Goal: Task Accomplishment & Management: Complete application form

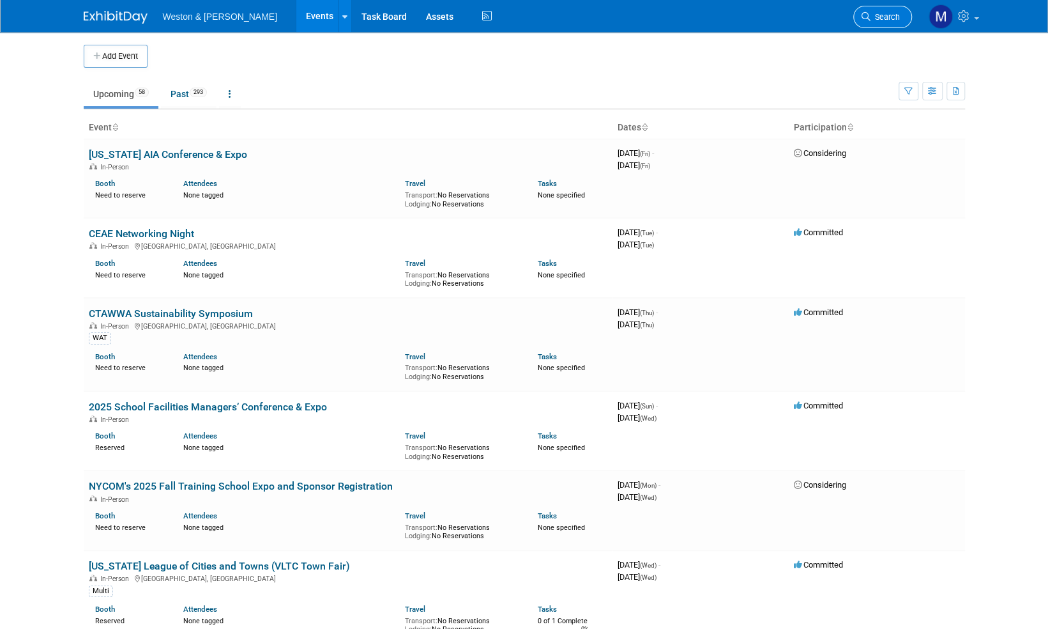
click at [894, 17] on span "Search" at bounding box center [885, 17] width 29 height 10
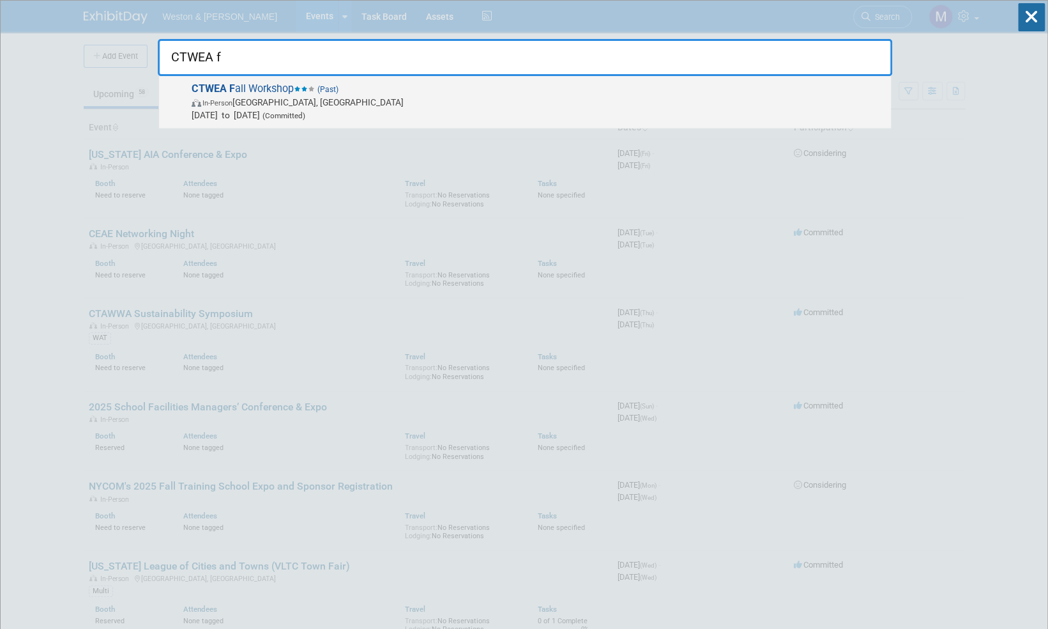
type input "CTWEA f"
click at [240, 88] on span "CTWEA F all Workshop (Past) In-Person Southington, CT Oct 2, 2024 to Oct 2, 202…" at bounding box center [536, 101] width 697 height 39
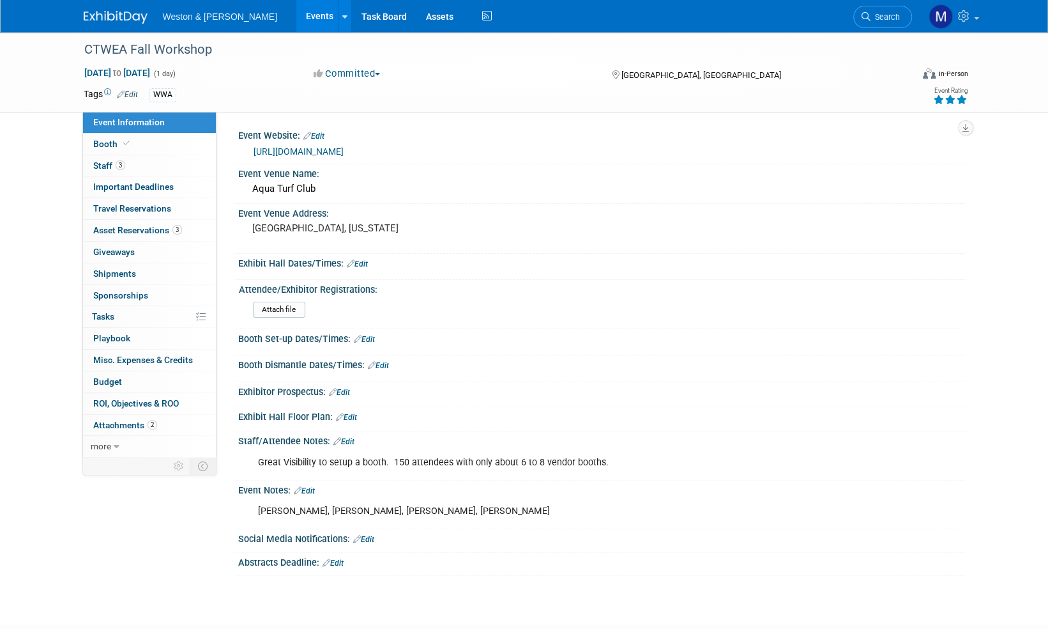
scroll to position [82, 0]
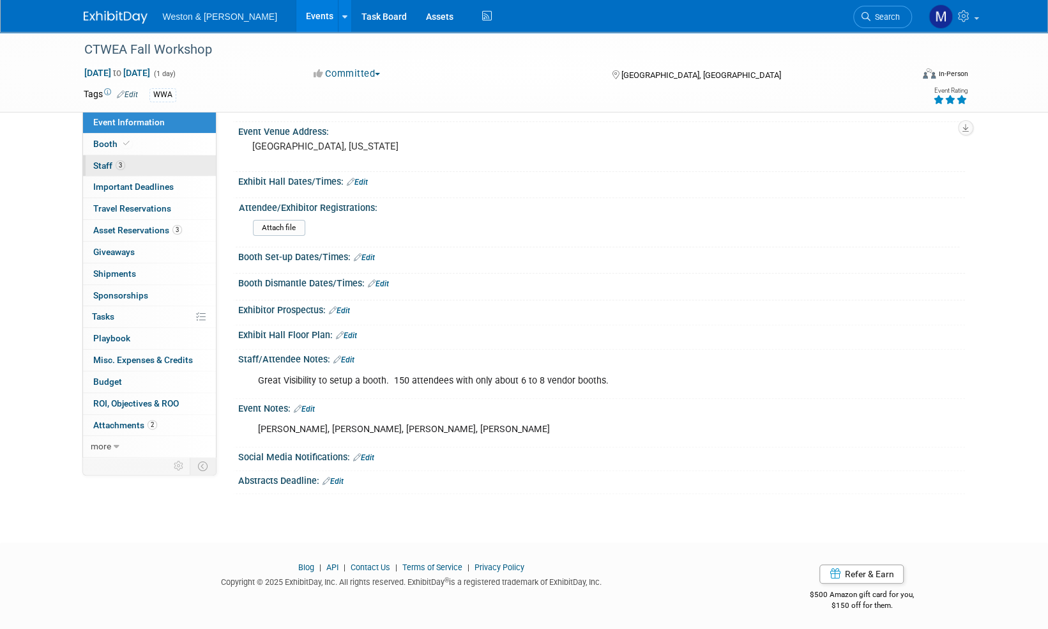
click at [98, 167] on span "Staff 3" at bounding box center [109, 165] width 32 height 10
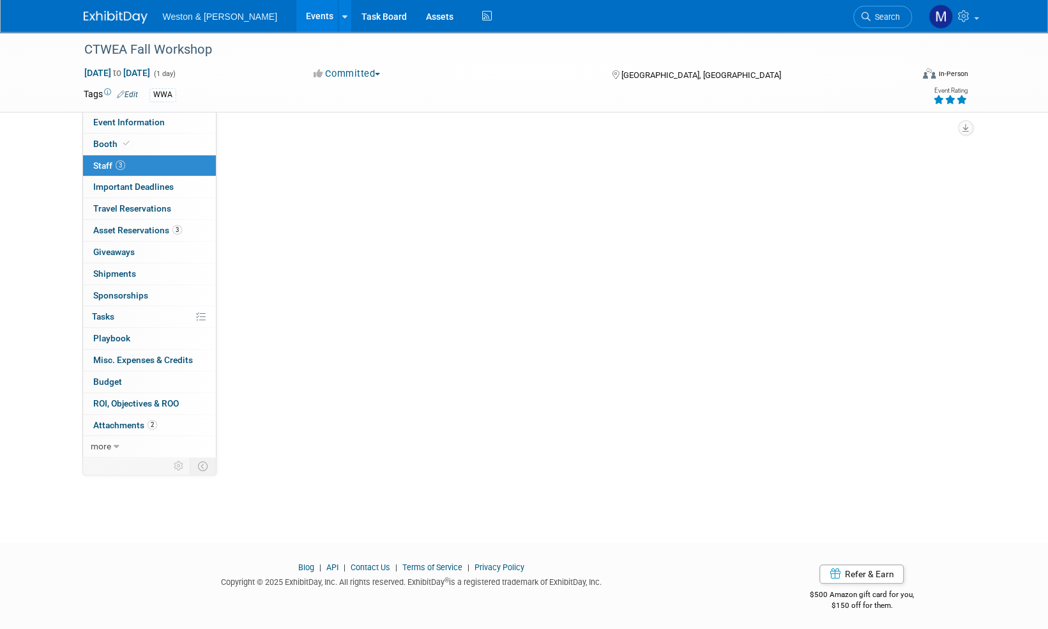
scroll to position [0, 0]
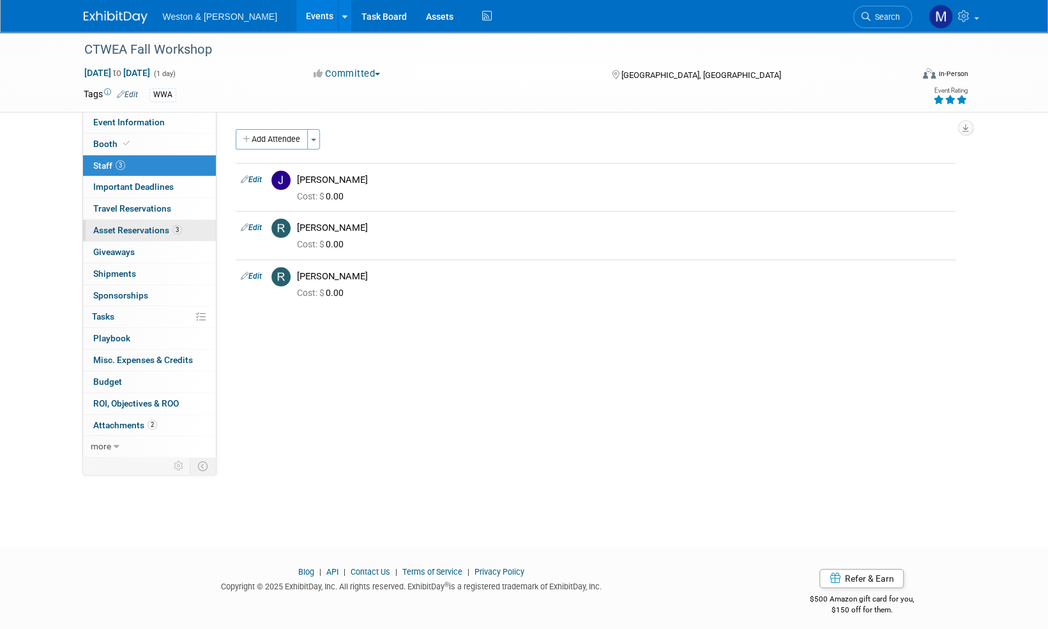
click at [122, 231] on span "Asset Reservations 3" at bounding box center [137, 230] width 89 height 10
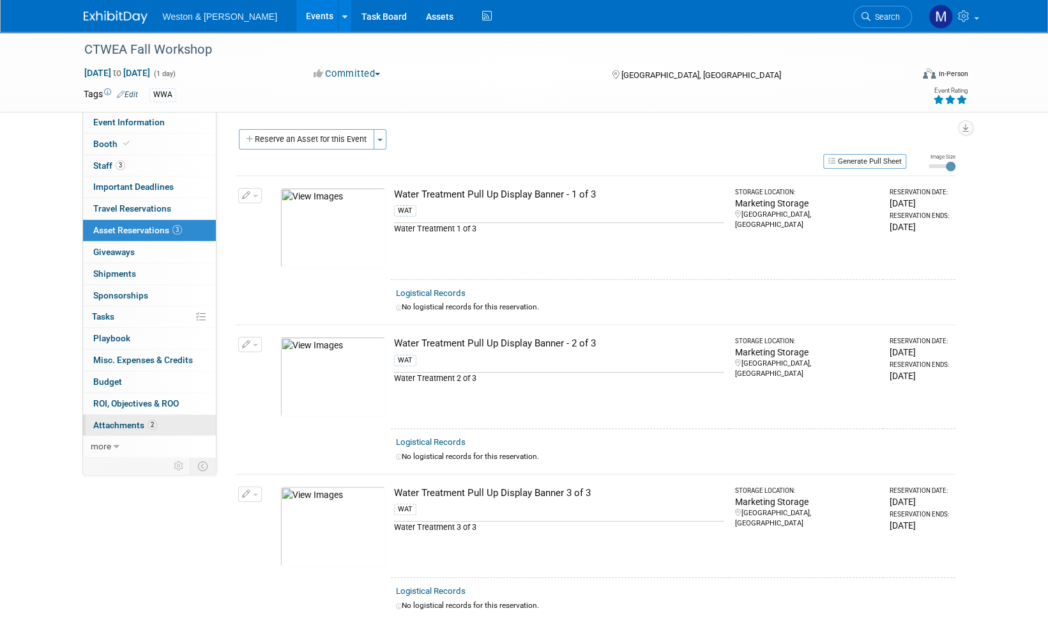
click at [132, 420] on span "Attachments 2" at bounding box center [125, 425] width 64 height 10
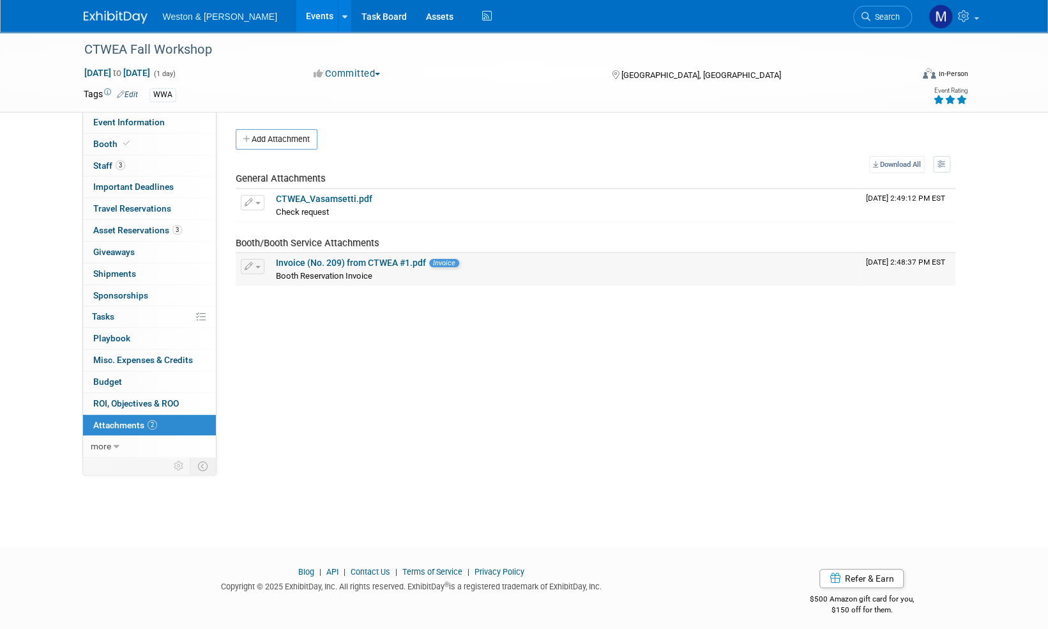
click at [401, 263] on link "Invoice (No. 209) from CTWEA #1.pdf" at bounding box center [351, 262] width 150 height 10
click at [109, 122] on span "Event Information" at bounding box center [129, 122] width 72 height 10
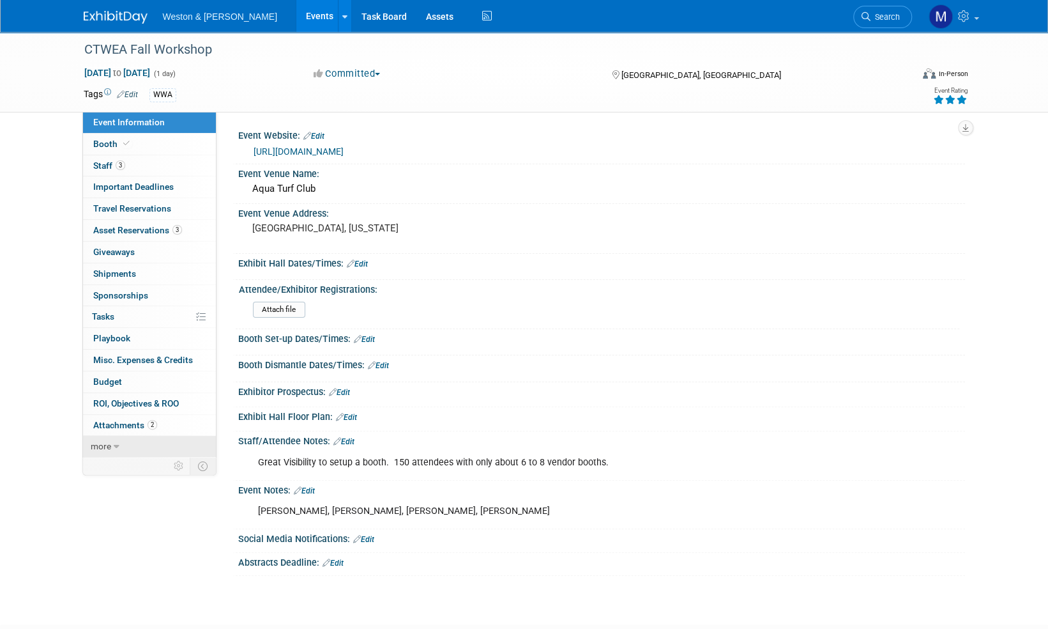
click at [100, 445] on span "more" at bounding box center [101, 446] width 20 height 10
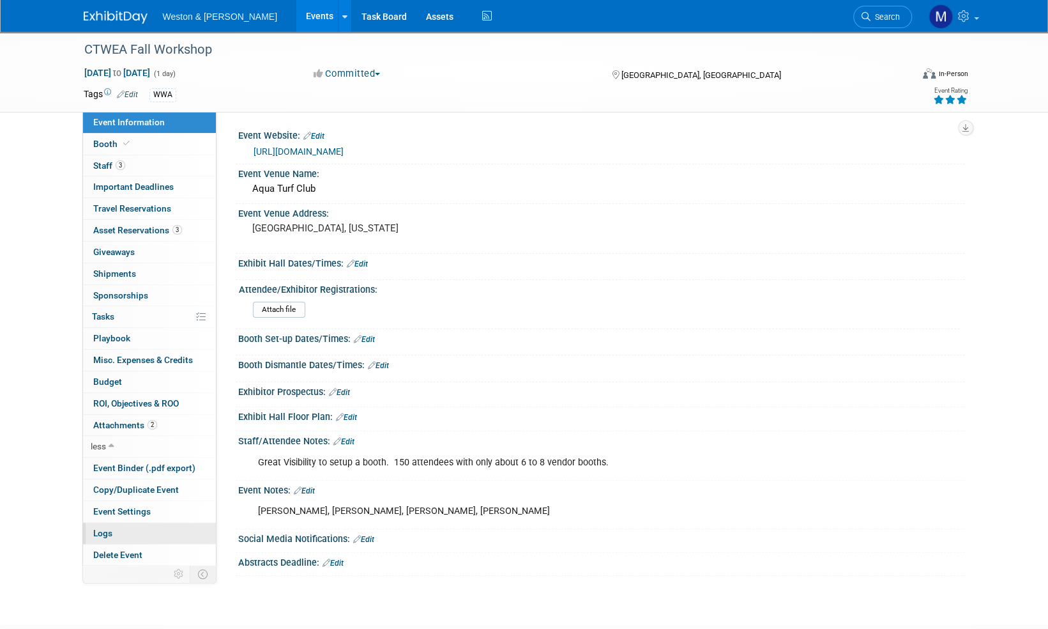
click at [107, 534] on link "Logs" at bounding box center [149, 533] width 133 height 21
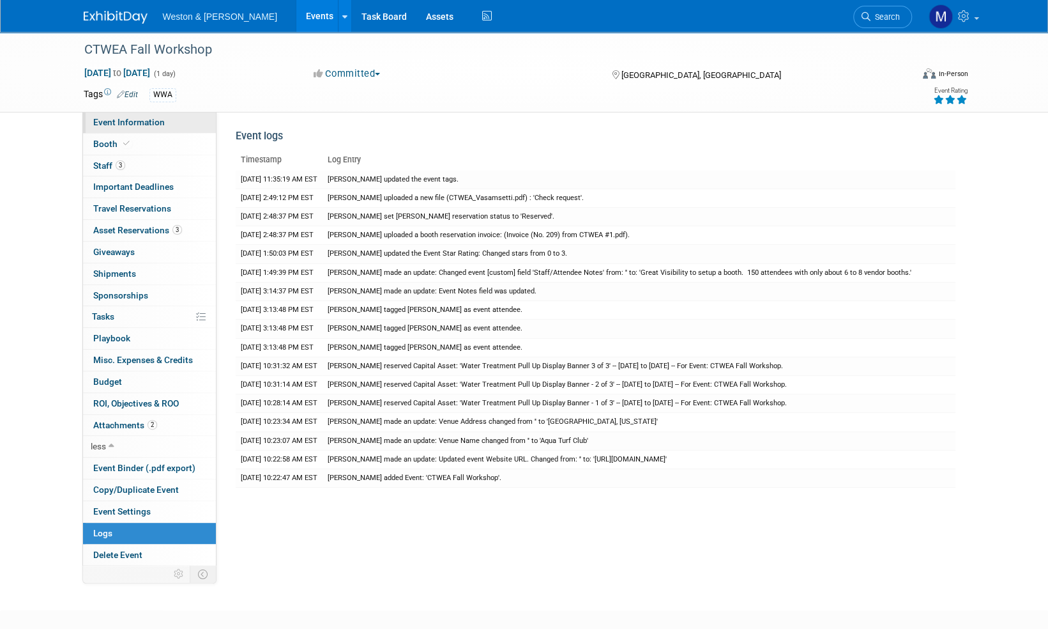
click at [128, 119] on span "Event Information" at bounding box center [129, 122] width 72 height 10
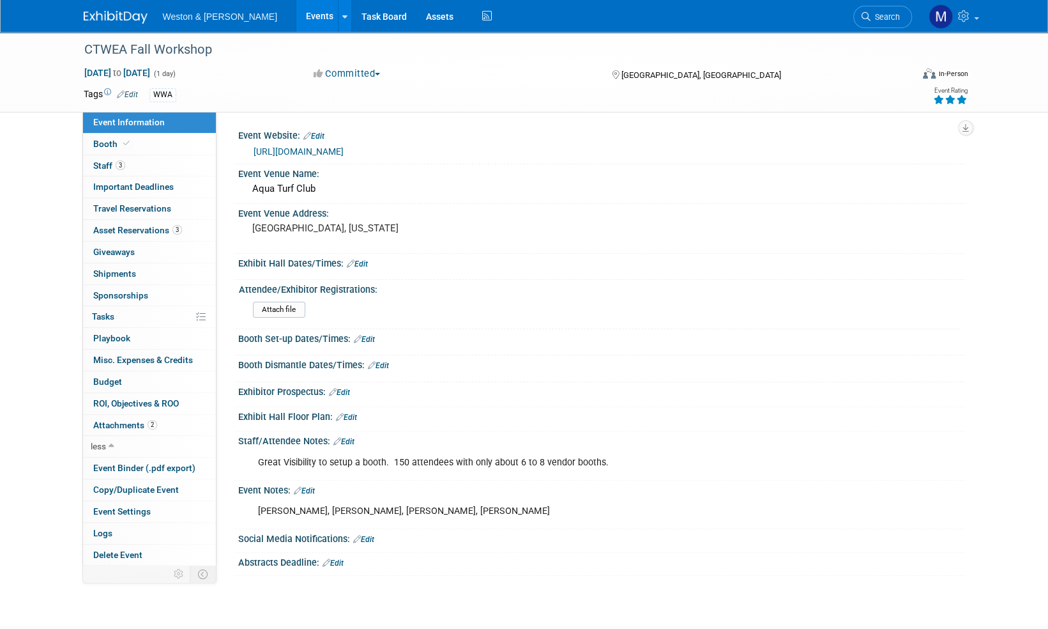
click at [107, 15] on img at bounding box center [116, 17] width 64 height 13
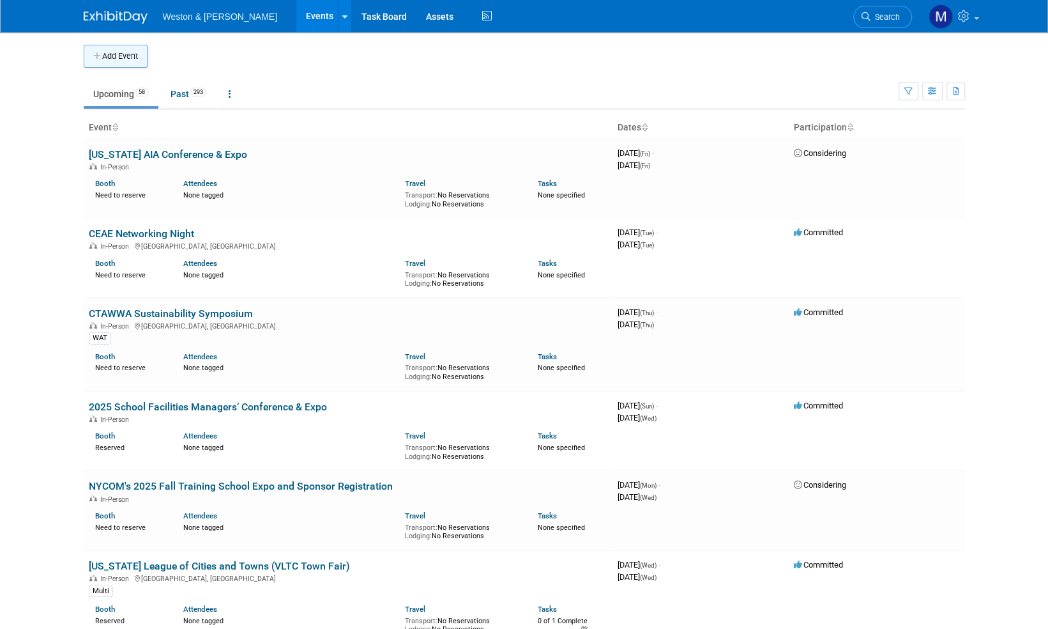
click at [122, 54] on button "Add Event" at bounding box center [116, 56] width 64 height 23
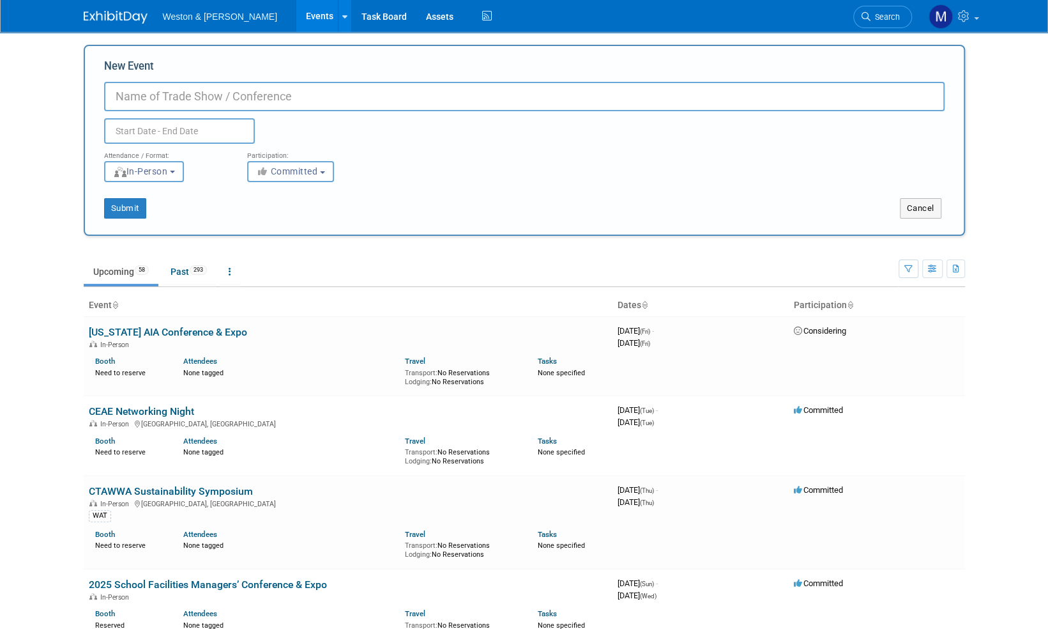
click at [129, 93] on input "New Event" at bounding box center [524, 96] width 841 height 29
type input "CTWEA Fall Workshop"
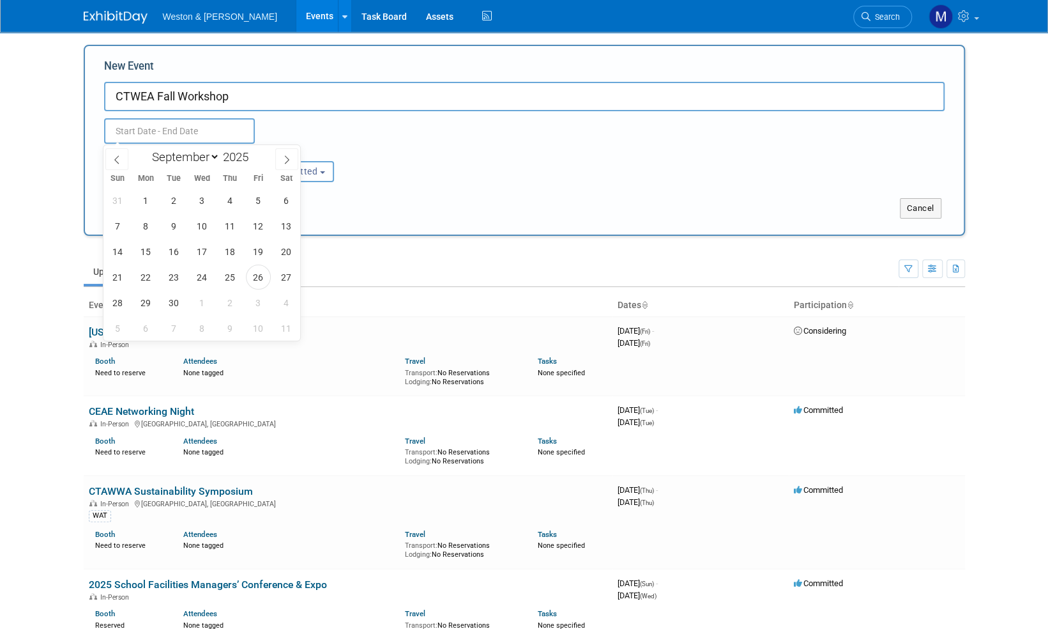
click at [177, 124] on input "text" at bounding box center [179, 131] width 151 height 26
click at [289, 158] on icon at bounding box center [286, 159] width 9 height 9
select select "9"
click at [259, 250] on span "17" at bounding box center [258, 251] width 25 height 25
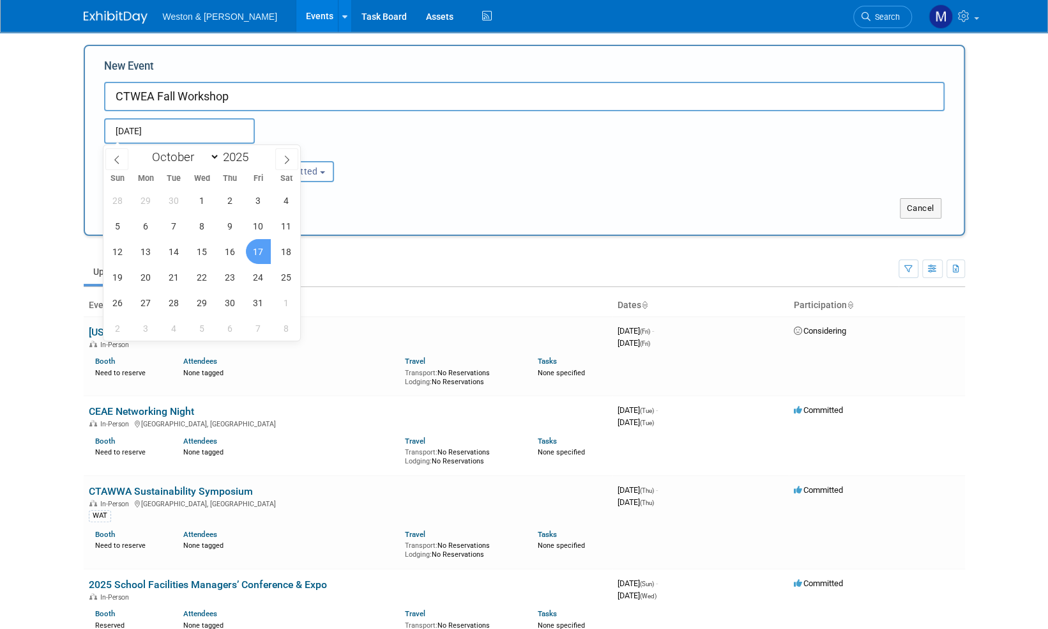
type input "[DATE] to [DATE]"
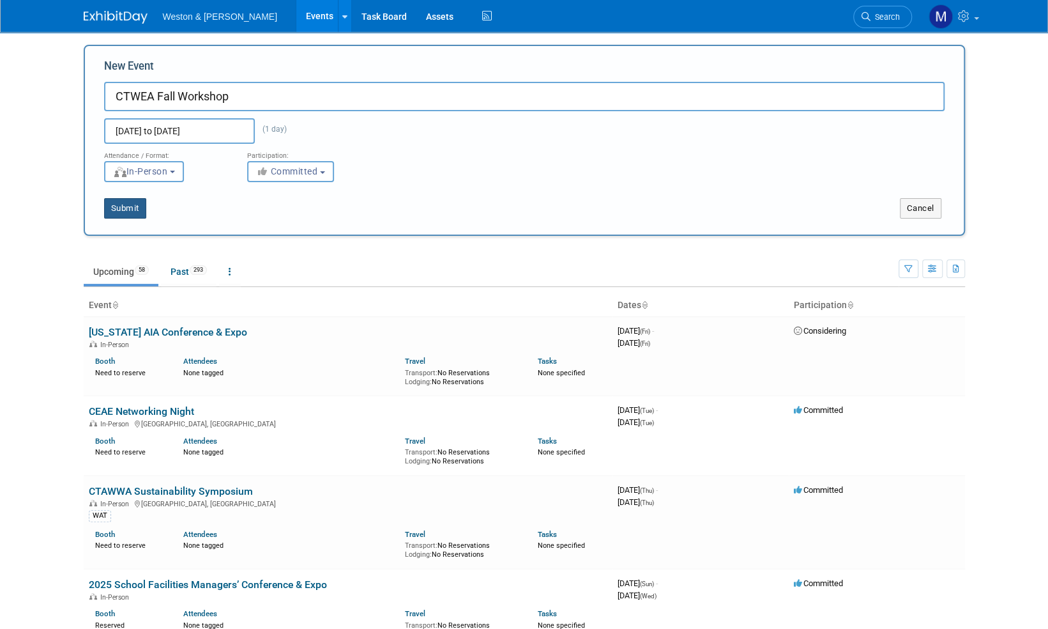
click at [130, 204] on button "Submit" at bounding box center [125, 208] width 42 height 20
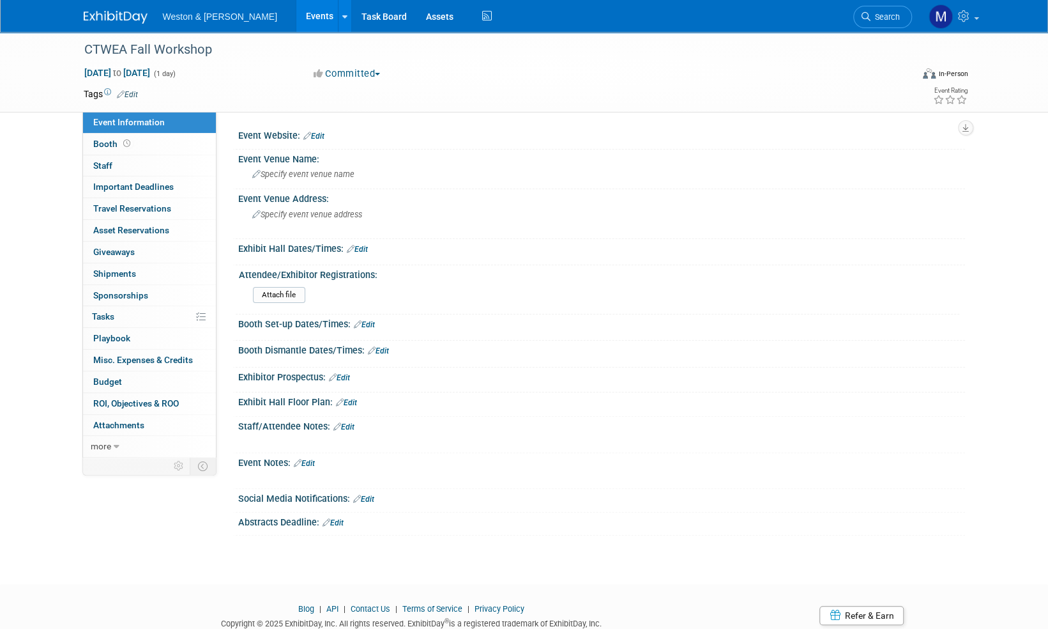
click at [349, 425] on link "Edit" at bounding box center [343, 426] width 21 height 9
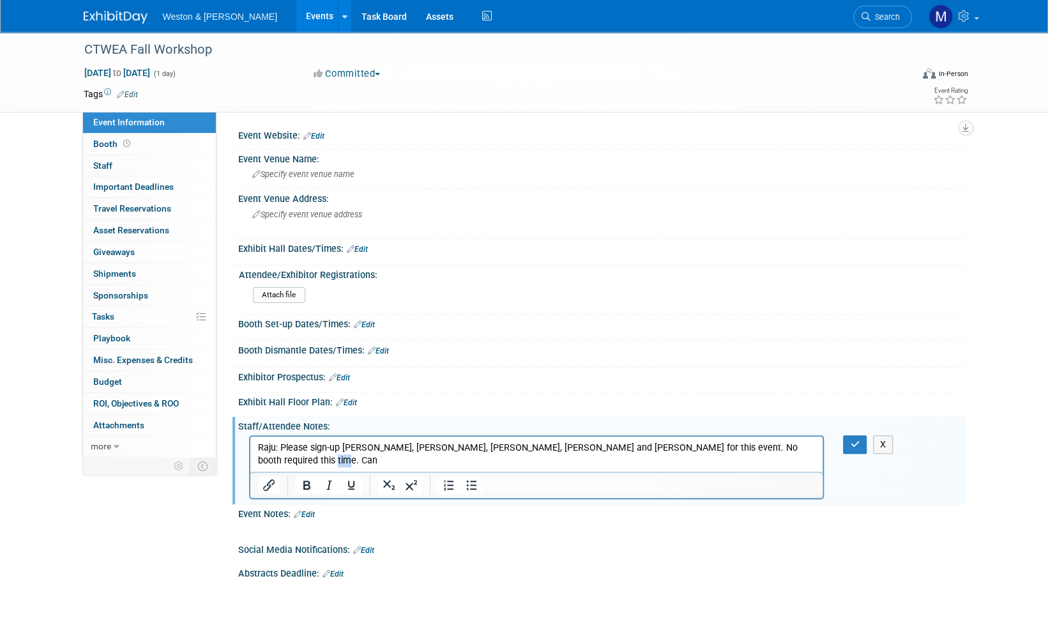
drag, startPoint x: 282, startPoint y: 462, endPoint x: 255, endPoint y: 456, distance: 27.6
click at [257, 457] on body "Raju: Please sign-up Bob Tedeschi, Matt Jermine, Linda Kagan, Simone Cazarin an…" at bounding box center [537, 454] width 560 height 26
click at [860, 445] on button "button" at bounding box center [855, 444] width 24 height 19
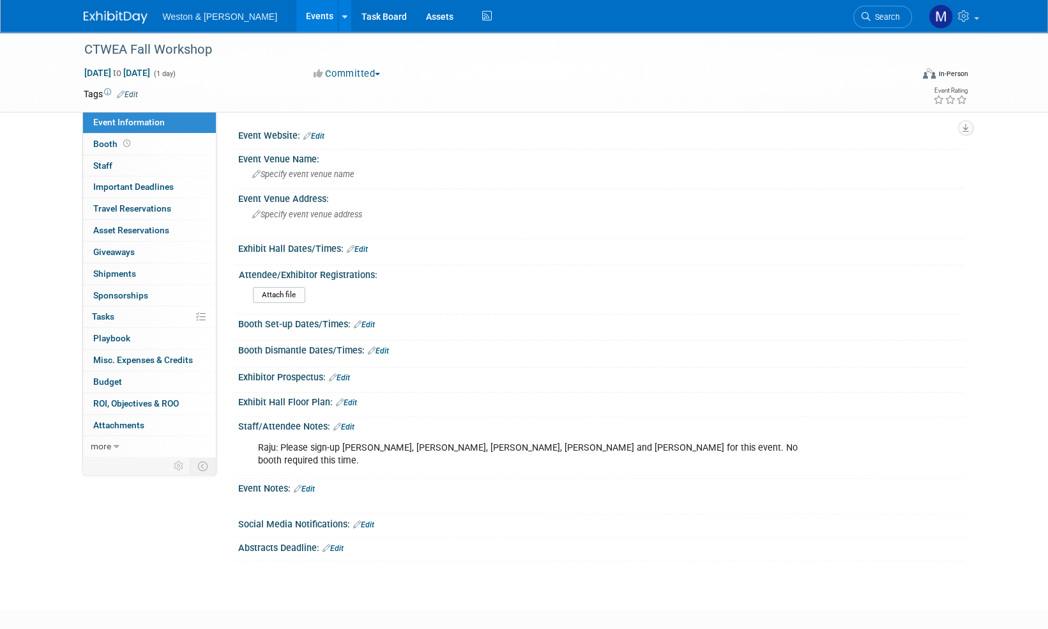
click at [323, 137] on link "Edit" at bounding box center [313, 136] width 21 height 9
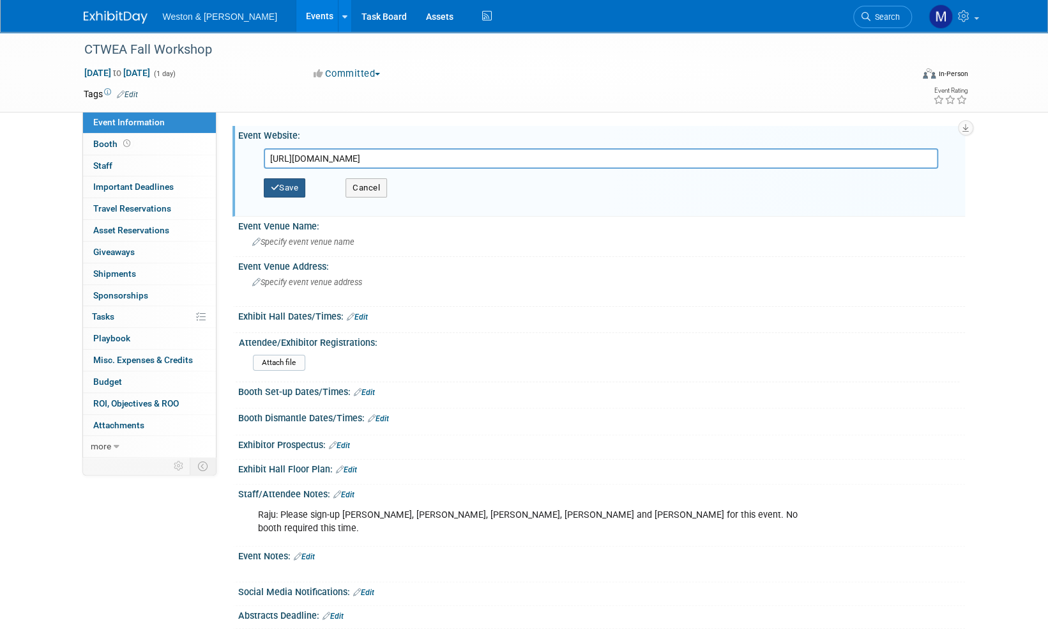
type input "https://www.ctwea.org/events.html"
click at [296, 193] on button "Save" at bounding box center [285, 187] width 42 height 19
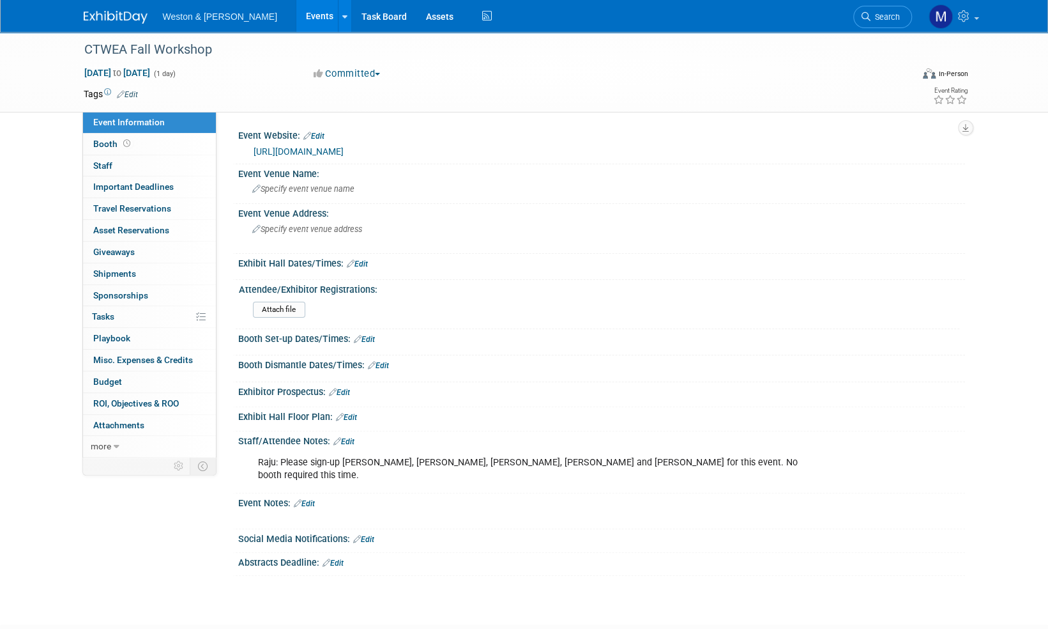
click at [321, 135] on link "Edit" at bounding box center [313, 136] width 21 height 9
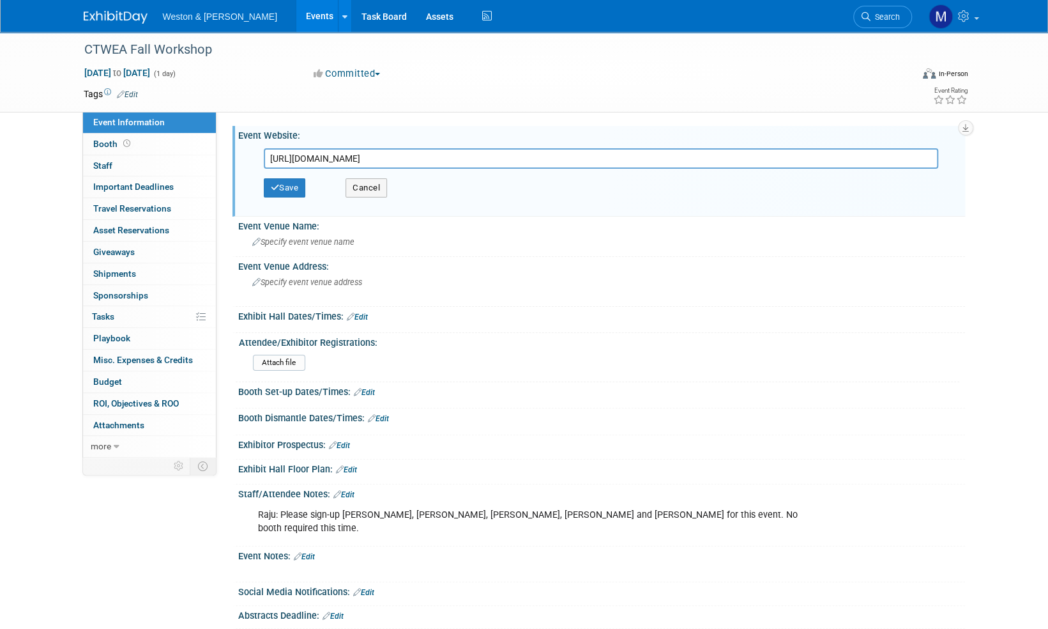
click at [324, 160] on input "https://www.ctwea.org/events.html" at bounding box center [601, 158] width 675 height 20
drag, startPoint x: 424, startPoint y: 159, endPoint x: 286, endPoint y: 149, distance: 137.7
click at [241, 137] on div "Event Website: Edit https://www.ctwea.org/events.html https://www.ctwea.org/eve…" at bounding box center [599, 171] width 733 height 91
type input "https://www.newea.org/ctwea-fall-workshop-registration/"
click at [289, 180] on button "Save" at bounding box center [285, 187] width 42 height 19
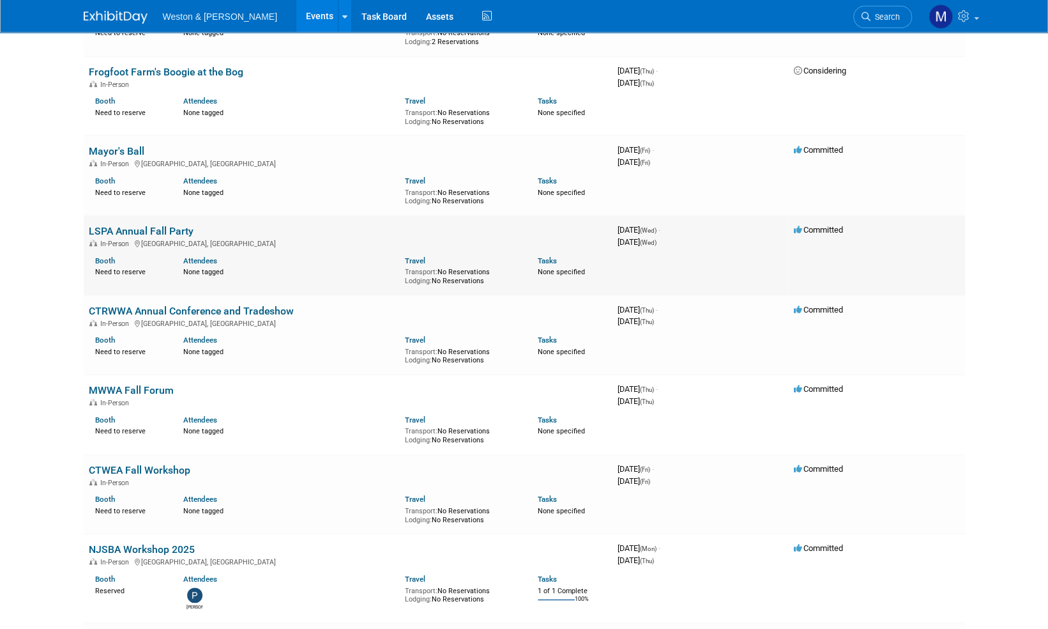
scroll to position [703, 0]
